Goal: Transaction & Acquisition: Purchase product/service

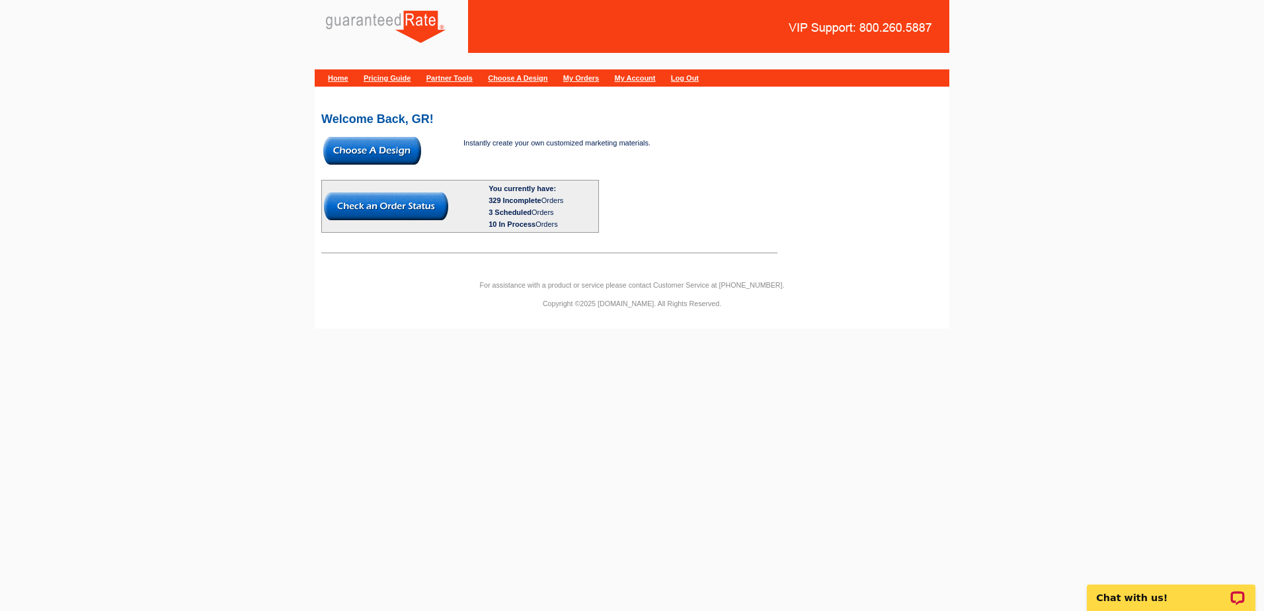
click at [346, 159] on img at bounding box center [372, 151] width 98 height 28
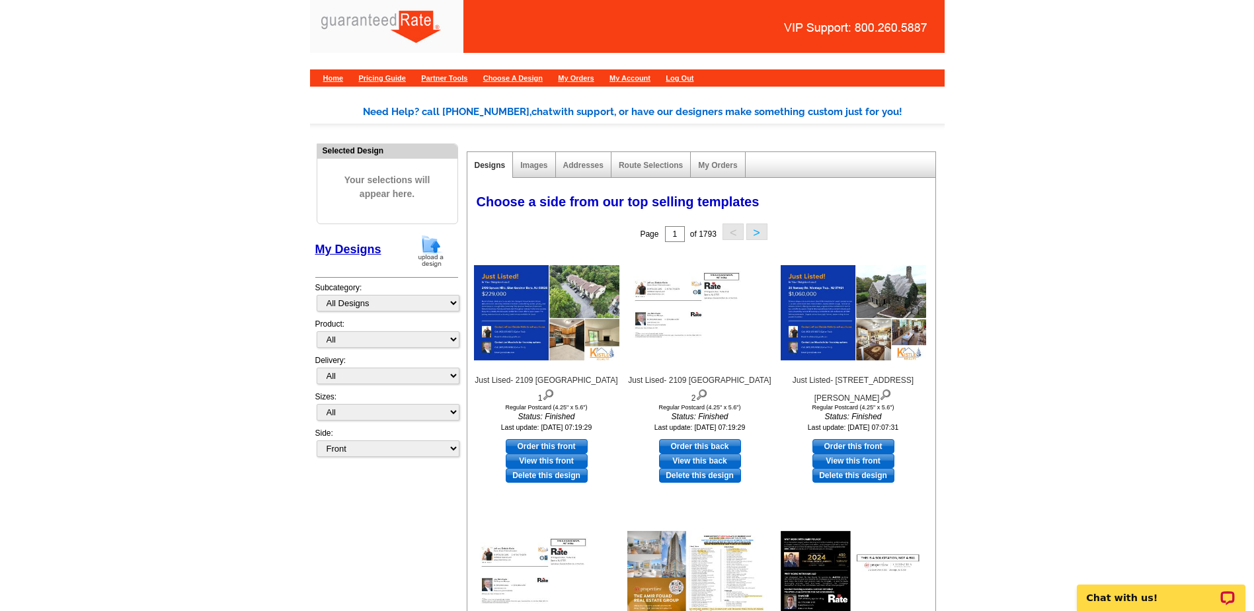
click at [430, 245] on img at bounding box center [431, 251] width 34 height 34
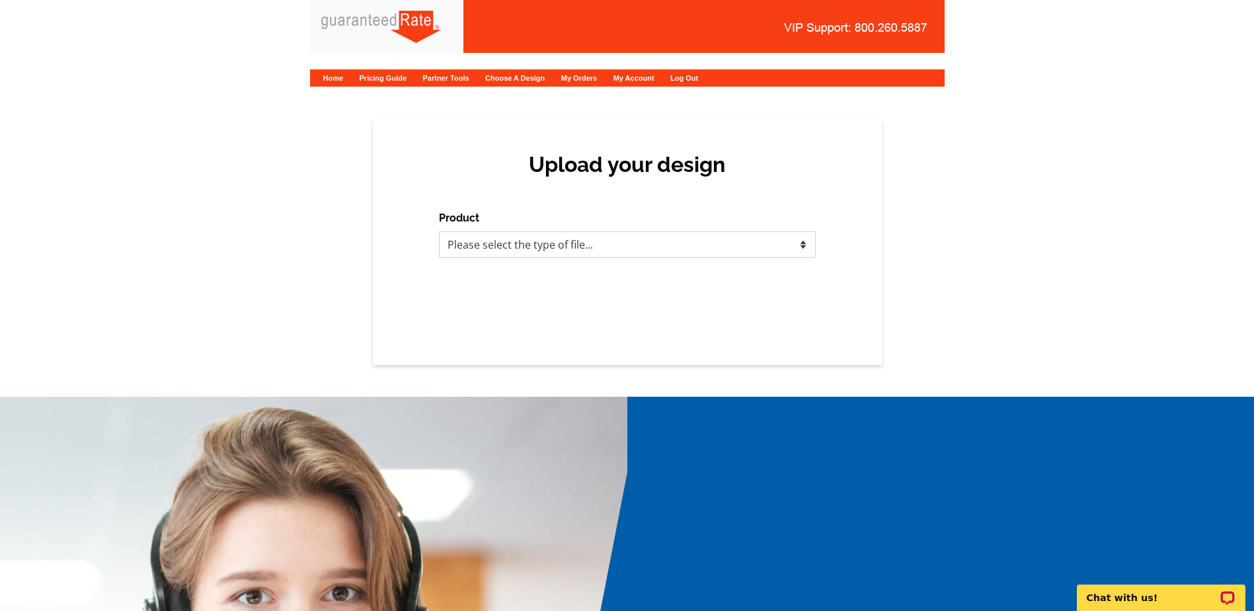
click at [633, 235] on select "Please select the type of file... Postcards Calendars Business Cards Letters an…" at bounding box center [627, 244] width 377 height 26
select select "3"
click at [439, 231] on select "Please select the type of file... Postcards Calendars Business Cards Letters an…" at bounding box center [627, 244] width 377 height 26
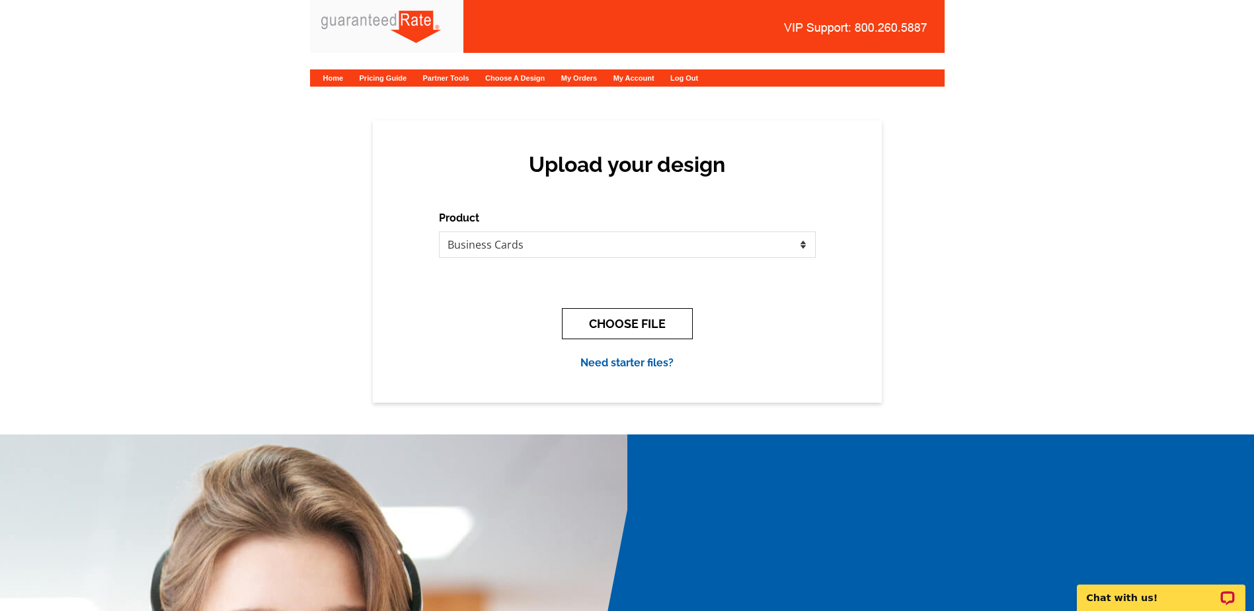
click at [609, 317] on button "CHOOSE FILE" at bounding box center [627, 323] width 131 height 31
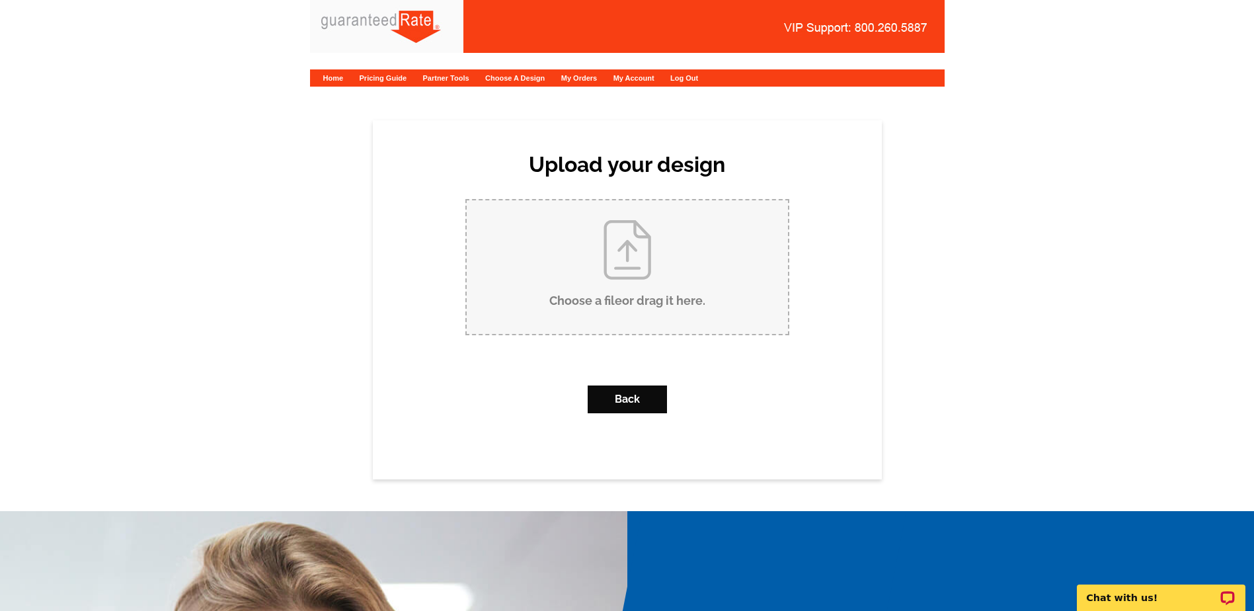
click at [616, 300] on input "Choose a file or drag it here ." at bounding box center [627, 267] width 321 height 134
type input "C:\fakepath\Tony Selhost Business Card FINAL.pdf"
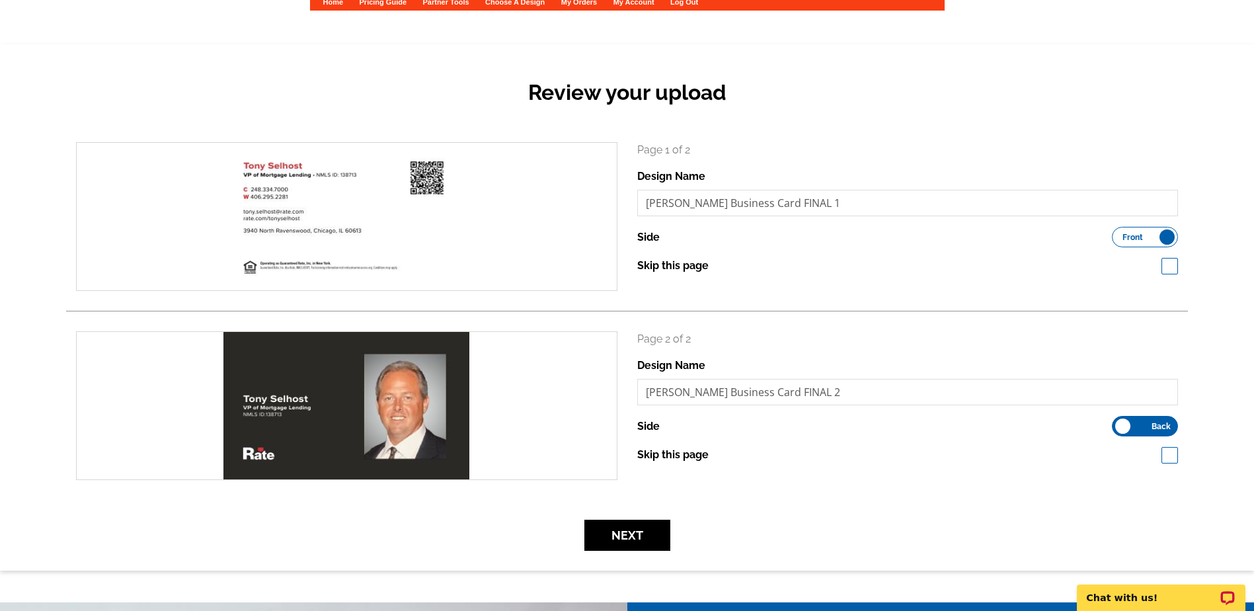
scroll to position [265, 0]
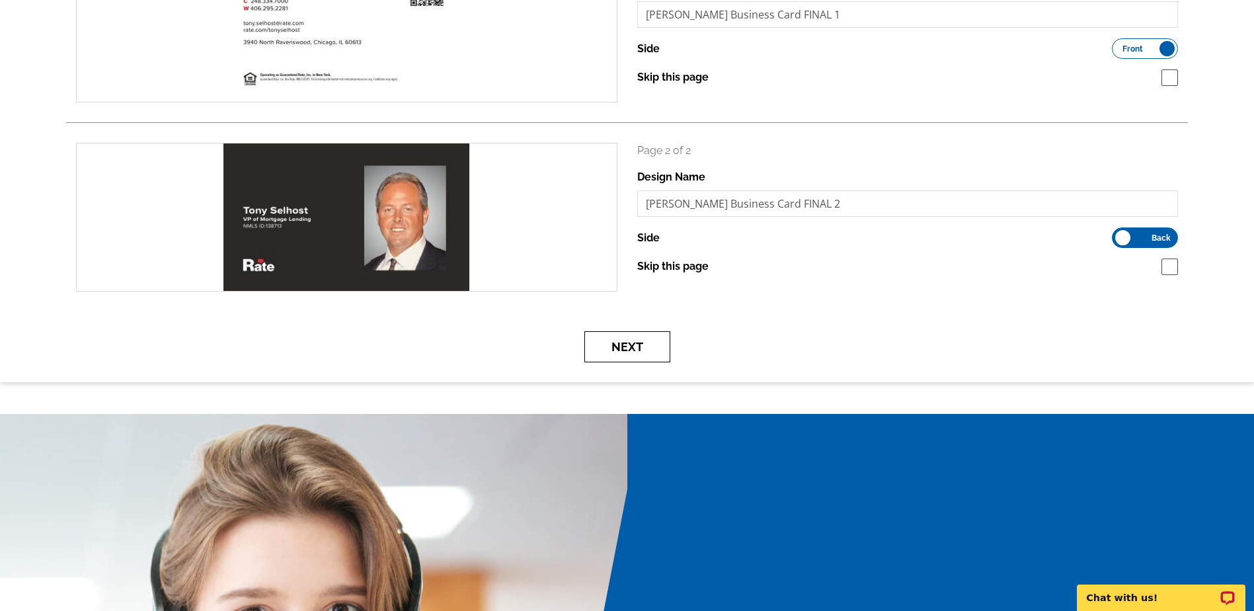
click at [654, 338] on button "Next" at bounding box center [628, 346] width 86 height 31
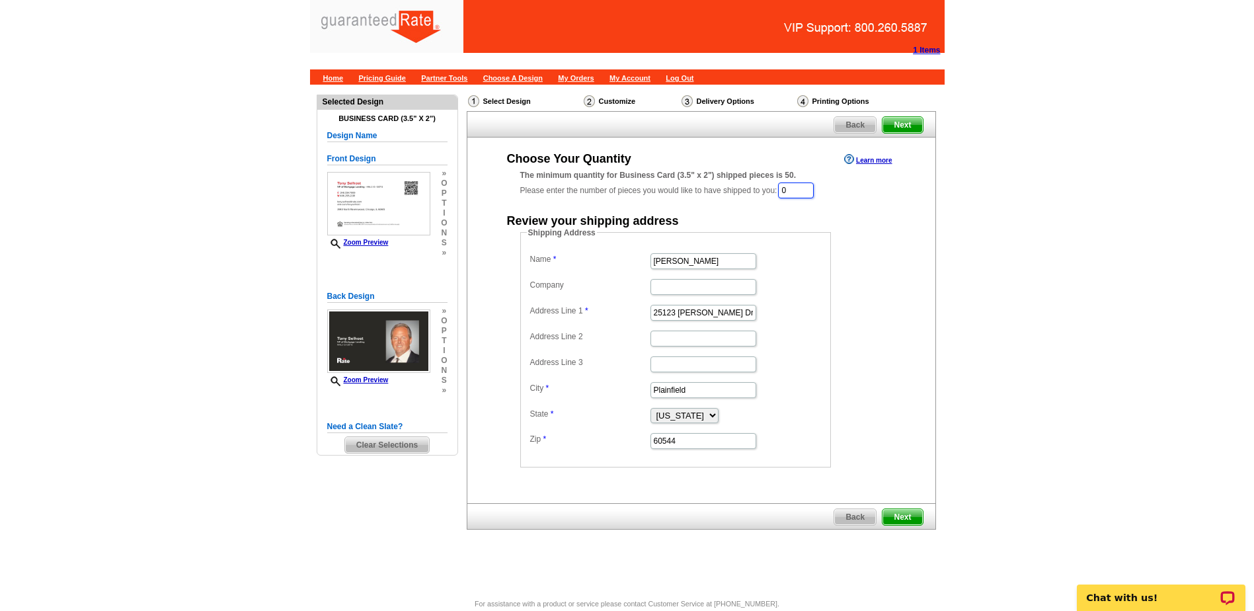
click at [812, 185] on input "0" at bounding box center [796, 191] width 36 height 16
type input "1000"
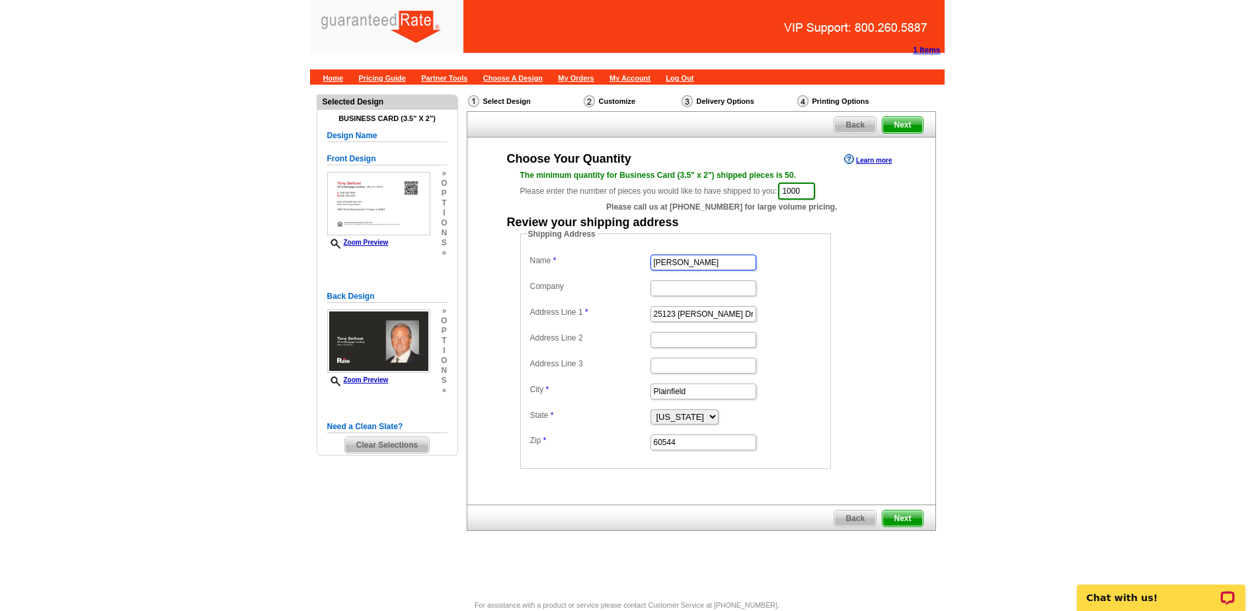
type input "Tony Selhost 7/9"
click at [720, 257] on input "Tony Selhost 7/9" at bounding box center [704, 263] width 106 height 16
type input "[PERSON_NAME]"
paste input "[STREET_ADDRESS]"
type input "[STREET_ADDRESS]"
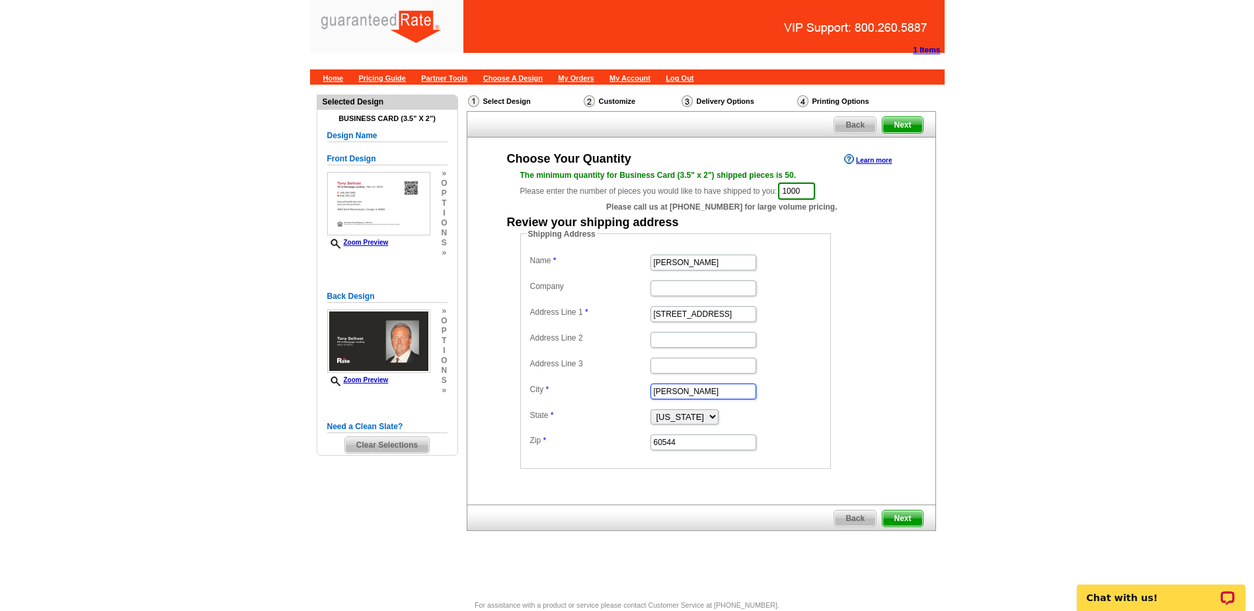
type input "[PERSON_NAME]"
click at [704, 414] on select "Alabama Alaska Arizona Arkansas California Colorado Connecticut District of Col…" at bounding box center [685, 416] width 68 height 15
select select "MT"
click at [651, 409] on select "Alabama Alaska Arizona Arkansas California Colorado Connecticut District of Col…" at bounding box center [685, 416] width 68 height 15
click at [701, 423] on select "Alabama Alaska Arizona Arkansas California Colorado Connecticut District of Col…" at bounding box center [685, 416] width 68 height 15
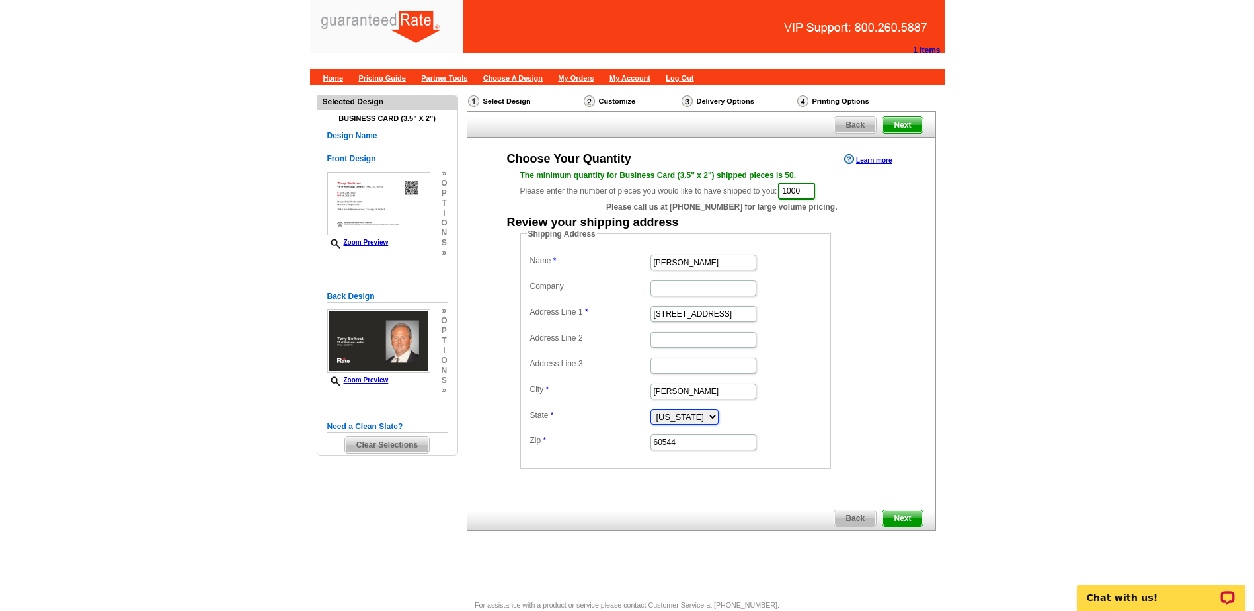
click at [701, 423] on select "Alabama Alaska Arizona Arkansas California Colorado Connecticut District of Col…" at bounding box center [685, 416] width 68 height 15
click at [693, 437] on input "60544" at bounding box center [704, 442] width 106 height 16
paste input "59826"
type input "59826"
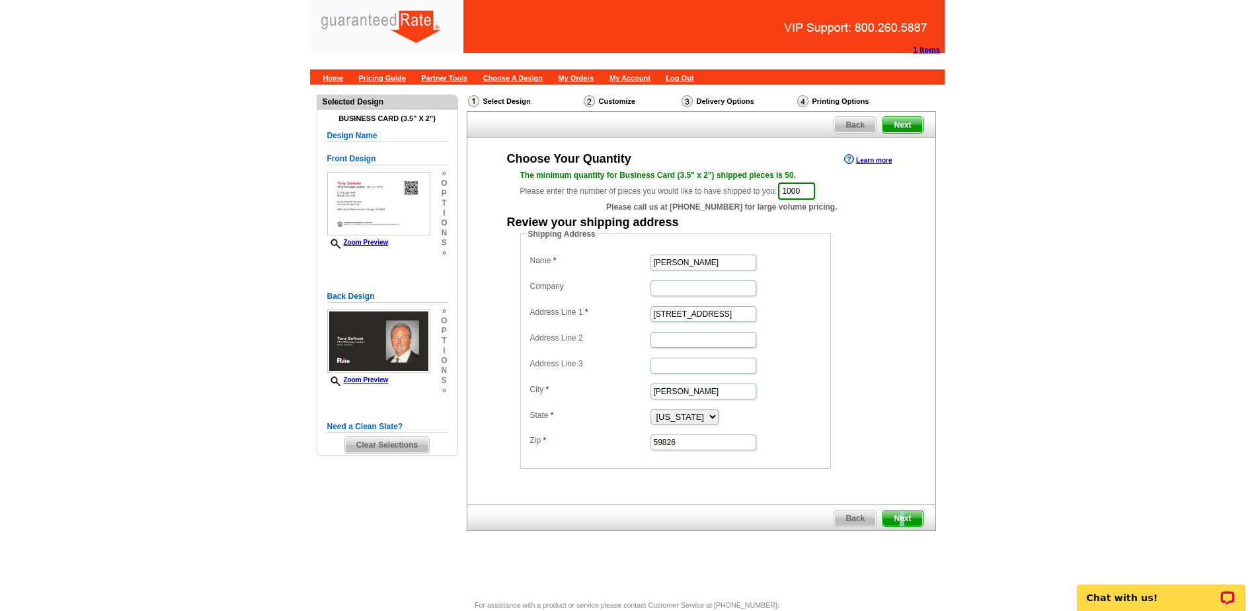
click at [903, 518] on span "Next" at bounding box center [903, 519] width 40 height 16
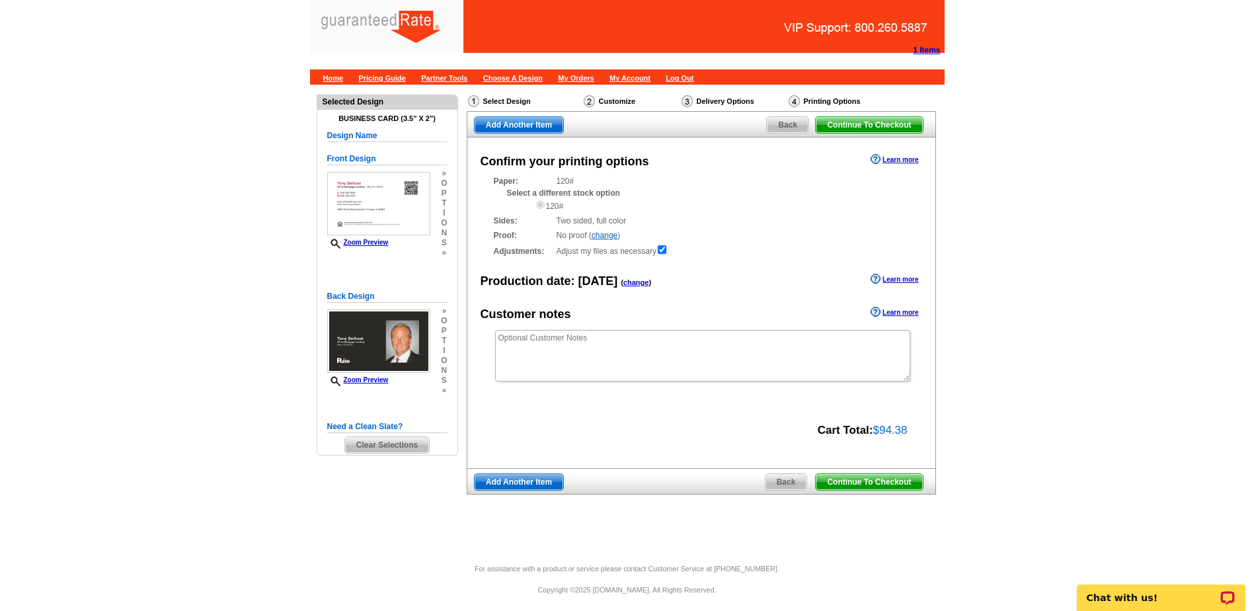
click at [799, 479] on span "Back" at bounding box center [787, 482] width 42 height 16
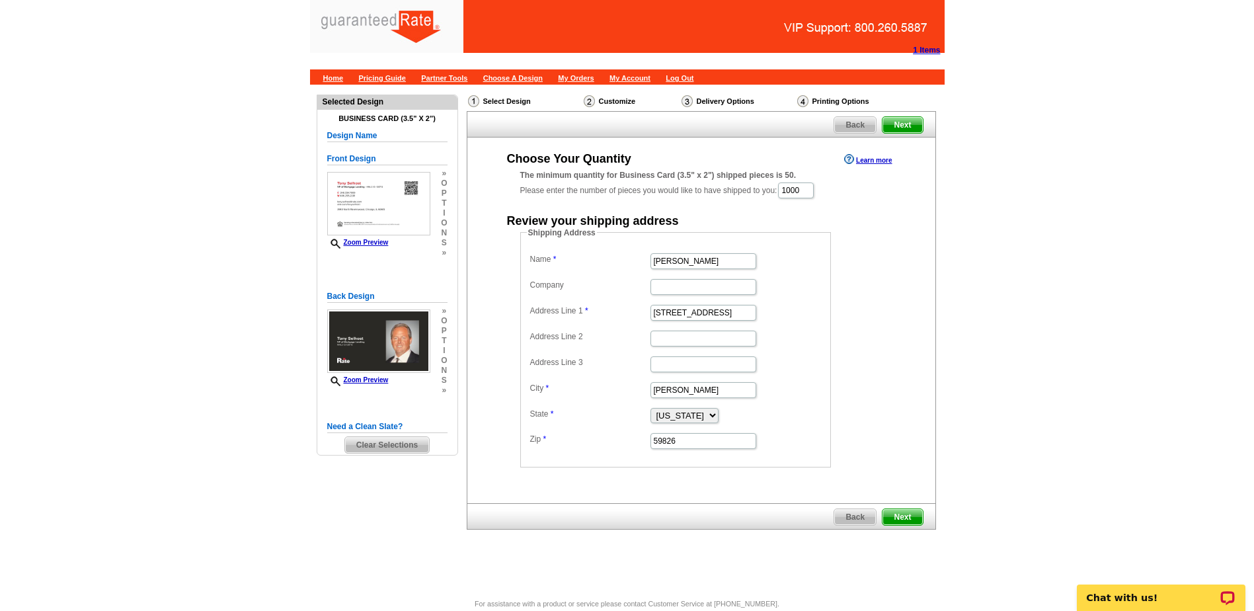
click at [890, 516] on span "Next" at bounding box center [903, 517] width 40 height 16
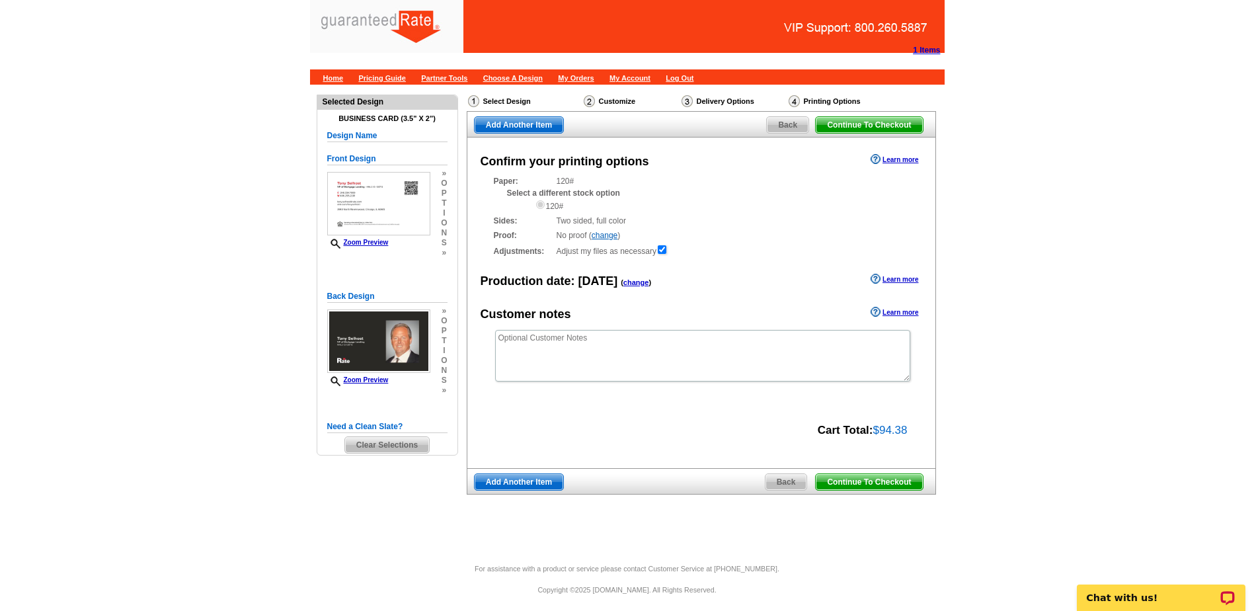
click at [903, 485] on span "Continue To Checkout" at bounding box center [869, 482] width 106 height 16
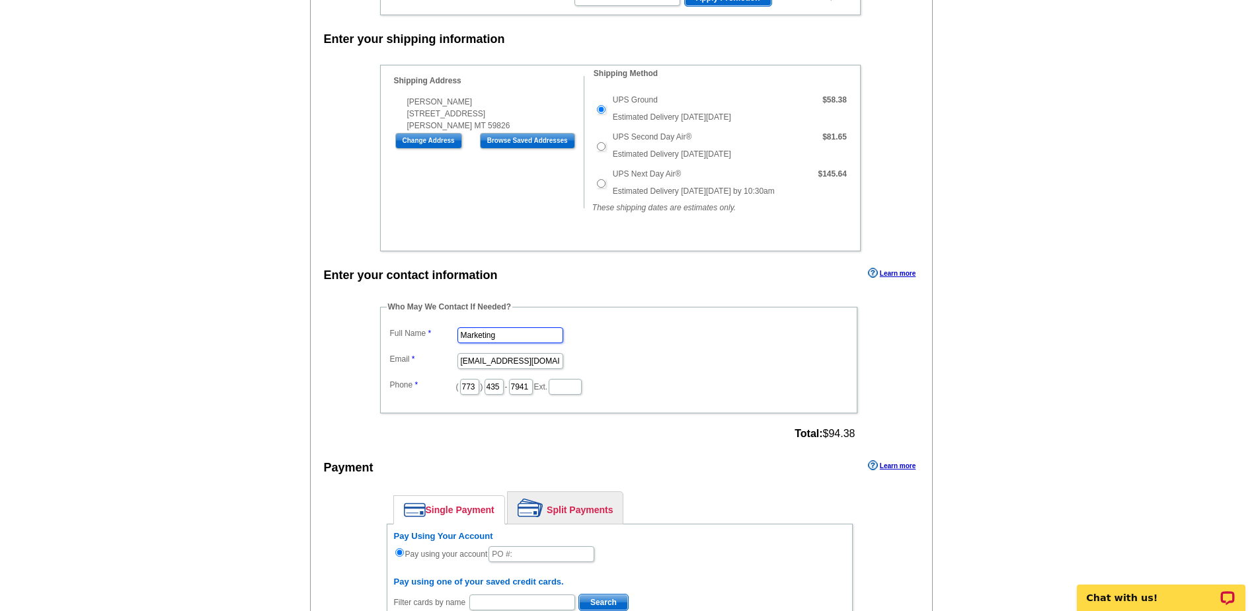
click at [513, 339] on input "Marketing" at bounding box center [511, 335] width 106 height 16
type input "M"
type input "[PERSON_NAME]"
type input "addie.hansen@rate.com"
type input "312"
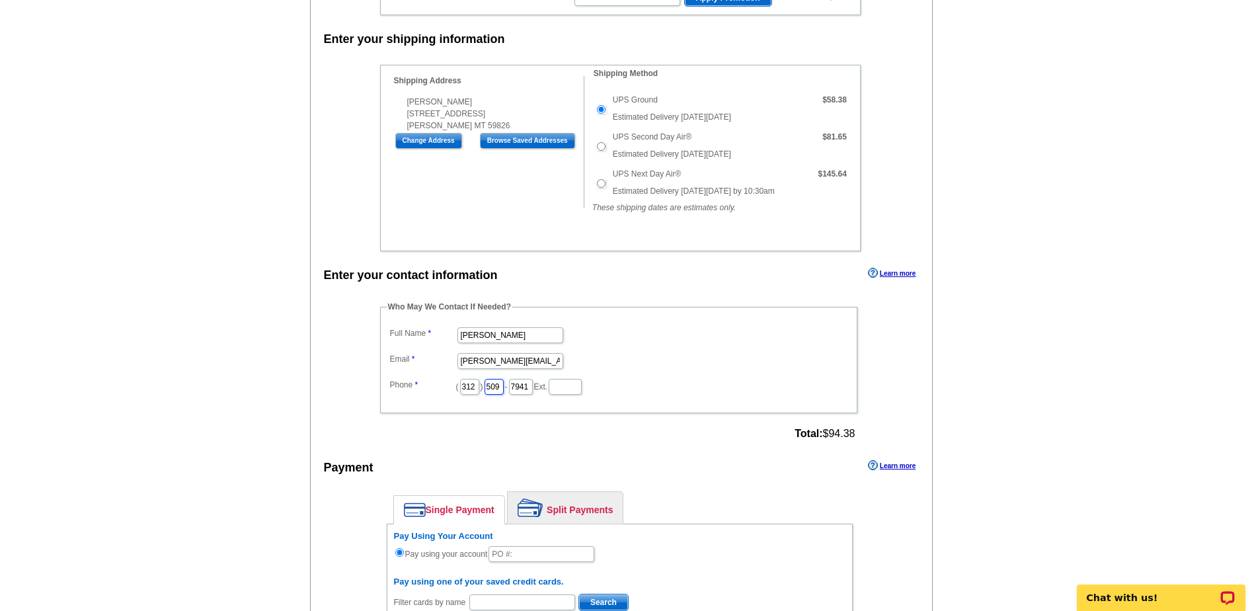
type input "509"
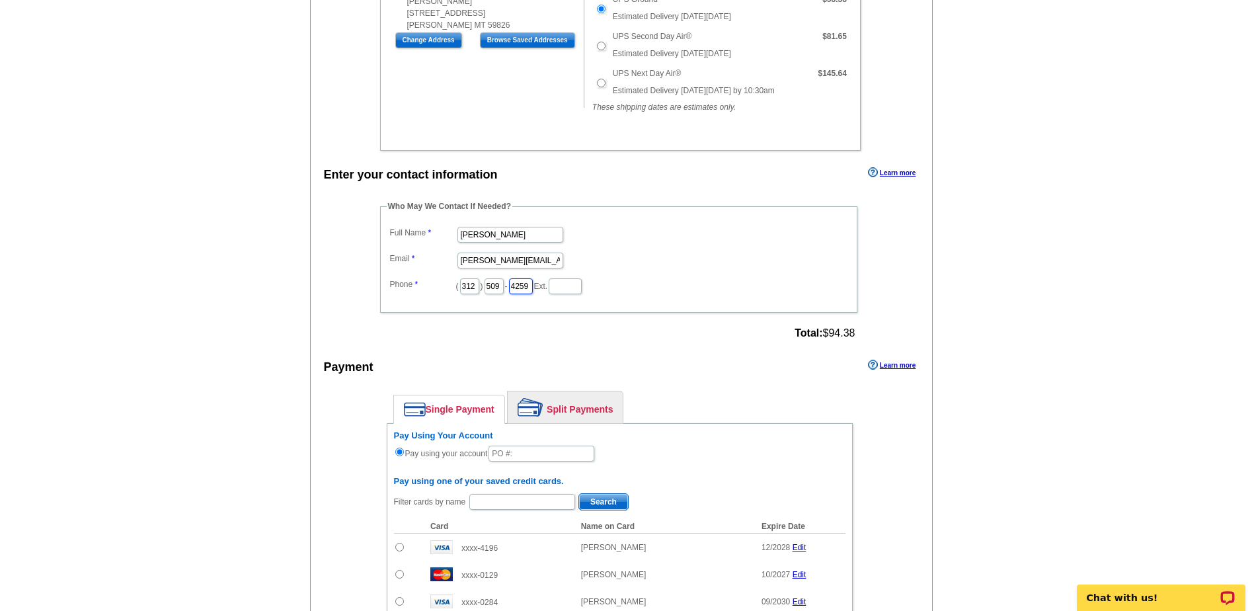
scroll to position [463, 0]
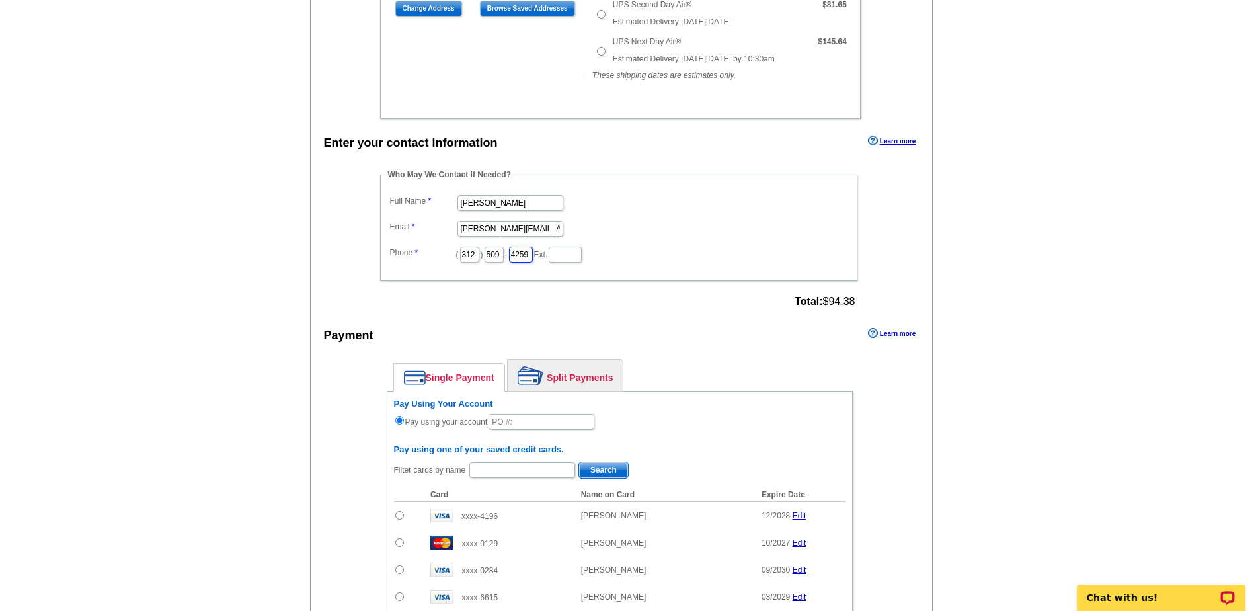
type input "4259"
click at [522, 423] on input "text" at bounding box center [542, 422] width 106 height 16
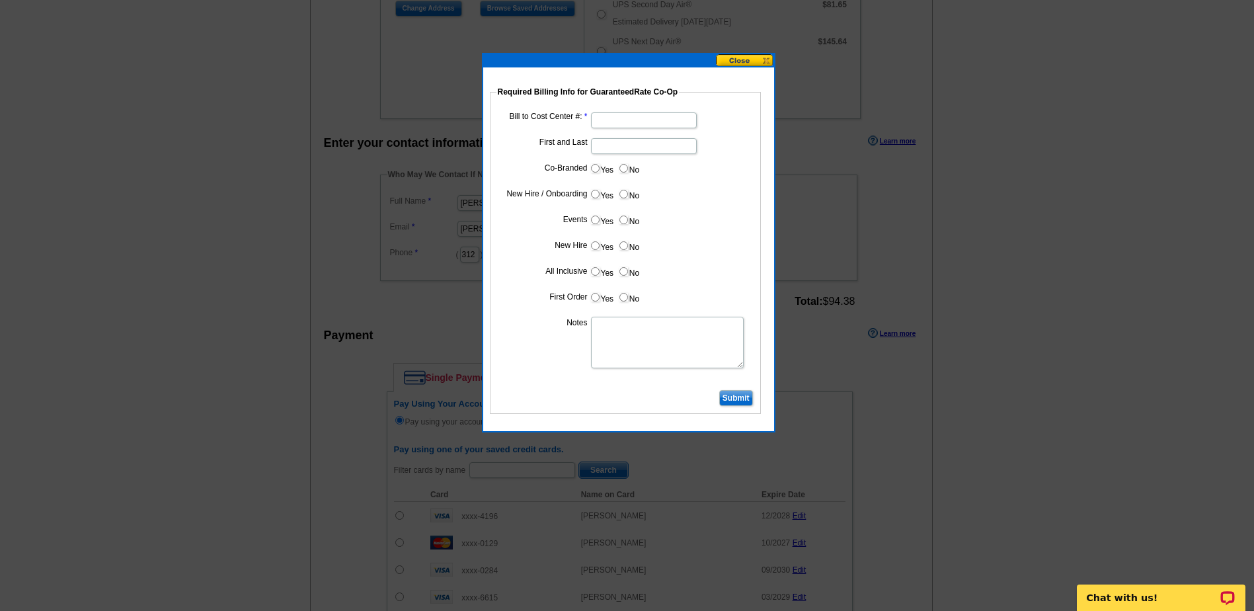
type input "10092025_1009_AH"
click at [665, 127] on input "Bill to Cost Center #:" at bounding box center [644, 120] width 106 height 16
paste input "1229"
type input "1229"
type input "[PERSON_NAME]"
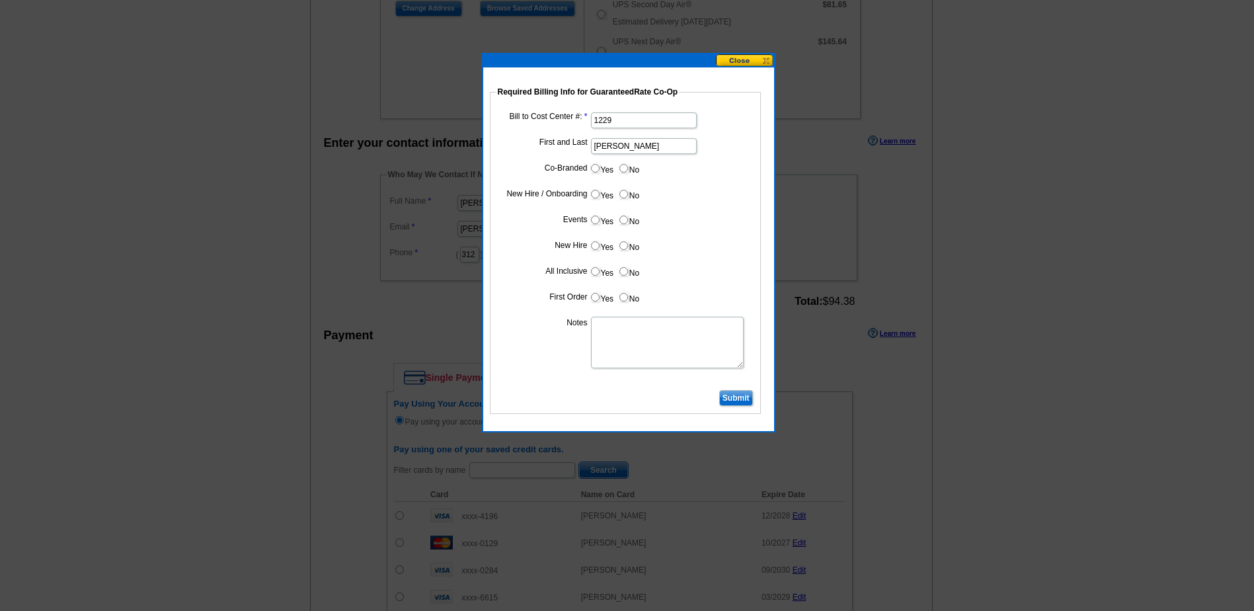
click at [626, 167] on input "No" at bounding box center [624, 168] width 9 height 9
radio input "true"
click at [597, 200] on label "Yes" at bounding box center [602, 193] width 24 height 15
click at [597, 198] on input "Yes" at bounding box center [595, 194] width 9 height 9
radio input "true"
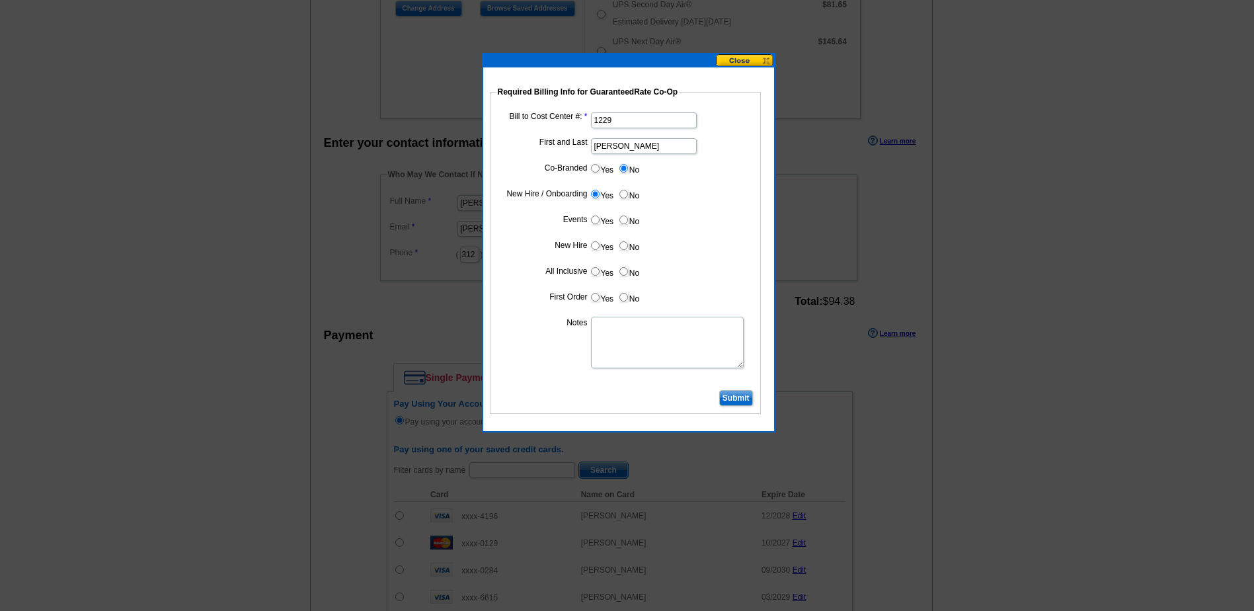
click at [623, 220] on input "No" at bounding box center [624, 220] width 9 height 9
radio input "true"
click at [600, 249] on label "Yes" at bounding box center [602, 245] width 24 height 15
click at [600, 249] on input "Yes" at bounding box center [595, 245] width 9 height 9
radio input "true"
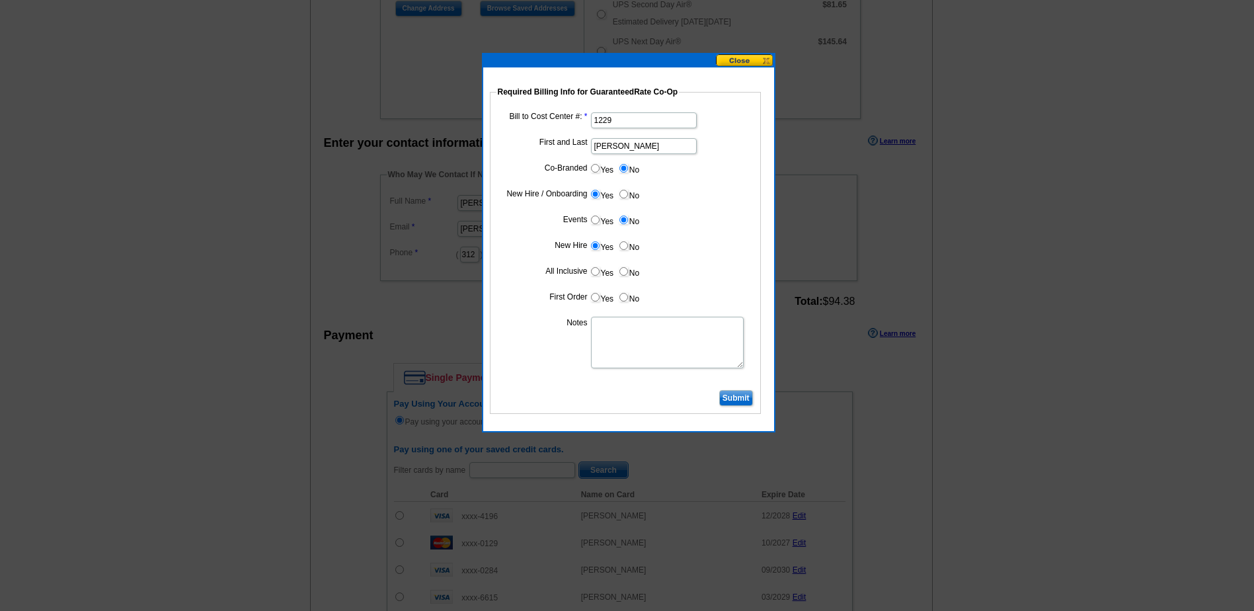
click at [624, 273] on input "No" at bounding box center [624, 271] width 9 height 9
radio input "true"
click at [594, 298] on input "Yes" at bounding box center [595, 297] width 9 height 9
radio input "true"
click at [608, 370] on dl "Bill to Cost Center #: 1229 First and Last Tony Selhost Co-Branded Yes No Cost …" at bounding box center [626, 248] width 258 height 278
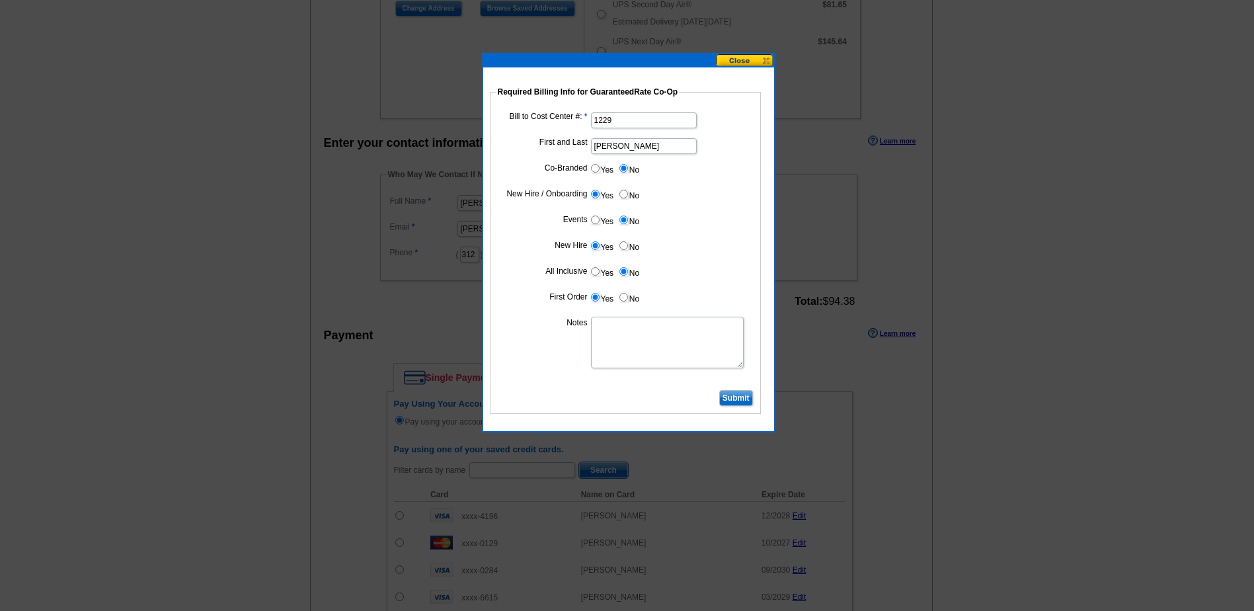
click at [610, 360] on textarea "Notes" at bounding box center [667, 343] width 153 height 52
type textarea "New Hire - Bill to Branch"
click at [731, 391] on input "Submit" at bounding box center [736, 398] width 34 height 16
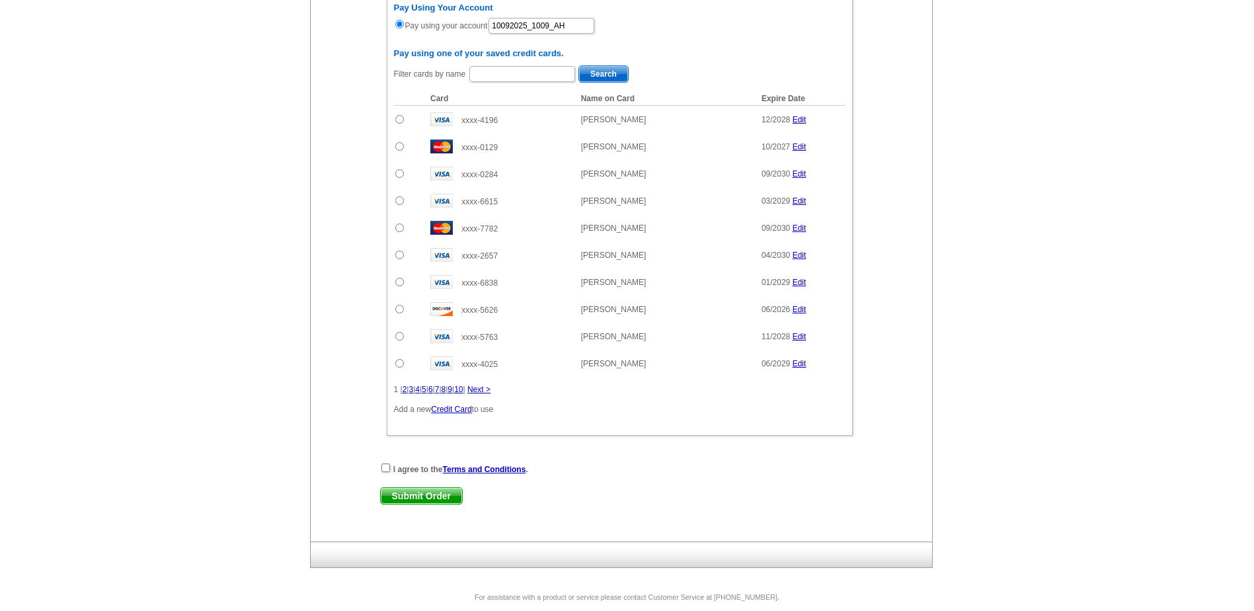
scroll to position [860, 0]
click at [386, 464] on input "checkbox" at bounding box center [386, 467] width 9 height 9
checkbox input "true"
click at [409, 487] on link "Submit Order" at bounding box center [421, 495] width 83 height 17
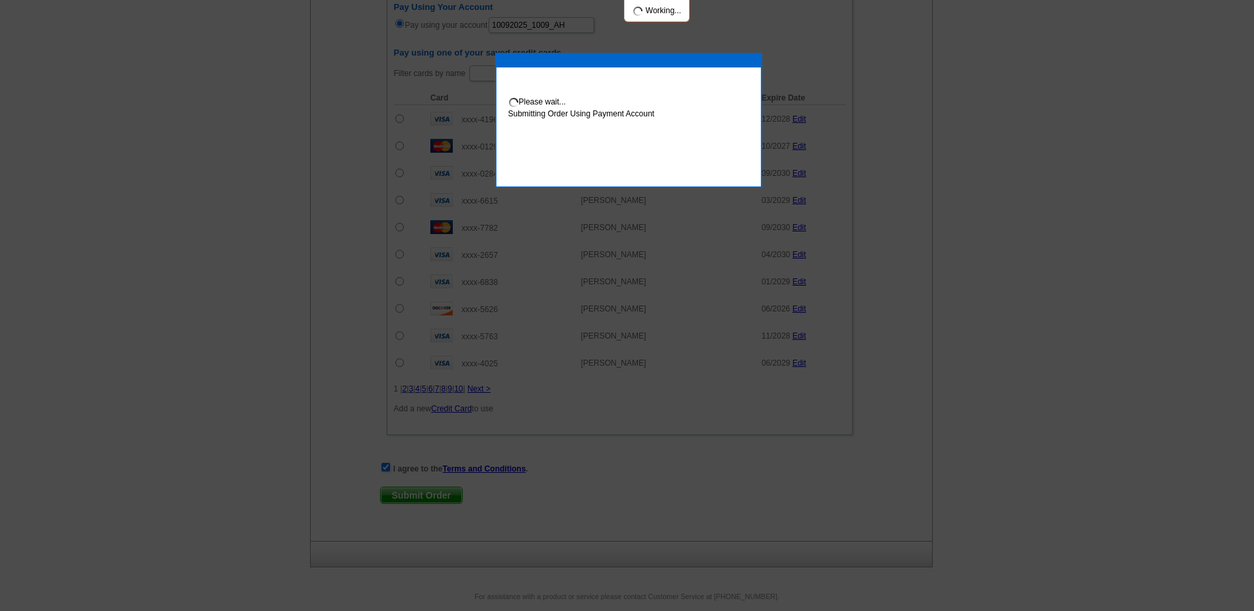
scroll to position [926, 0]
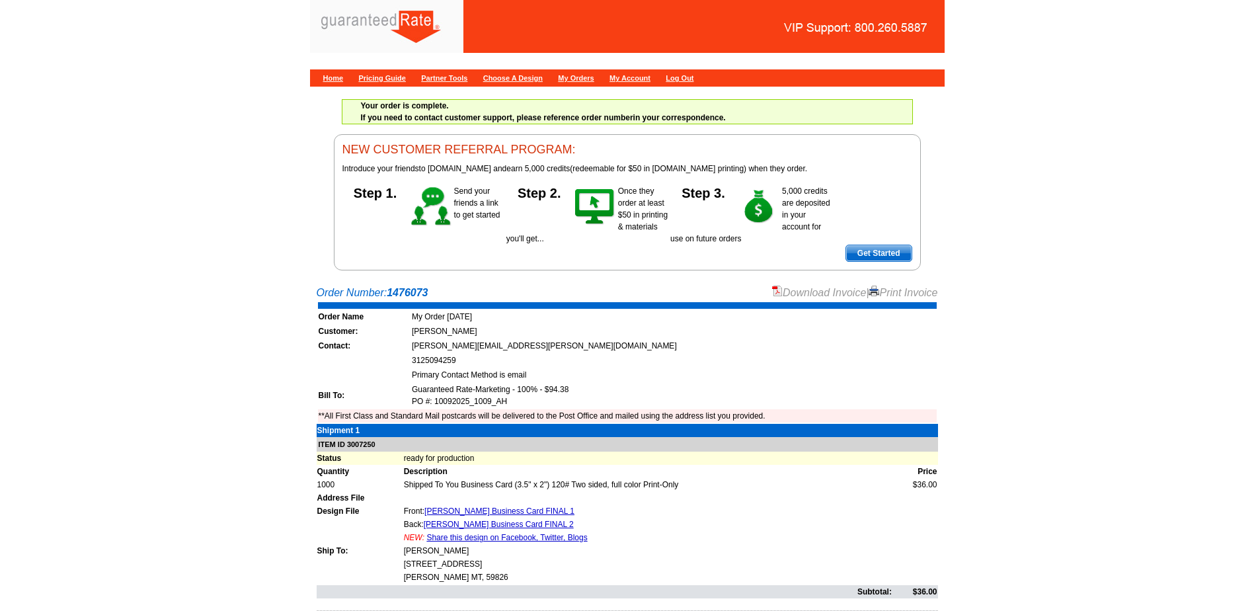
click at [848, 290] on link "Download Invoice" at bounding box center [819, 292] width 94 height 11
